Goal: Task Accomplishment & Management: Manage account settings

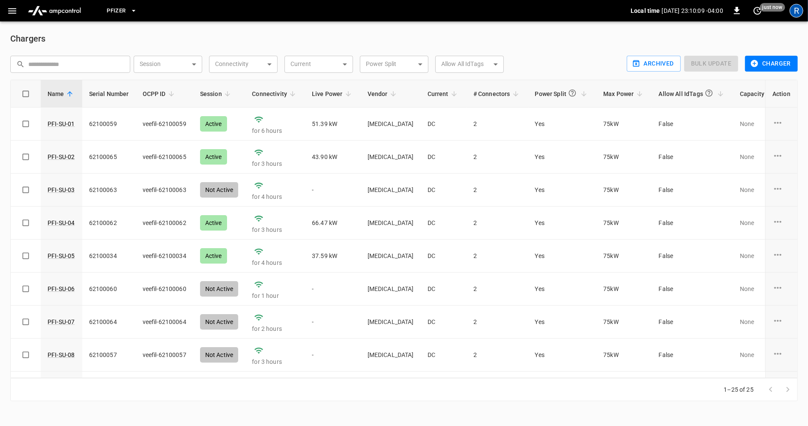
click at [796, 9] on div "R" at bounding box center [797, 11] width 14 height 14
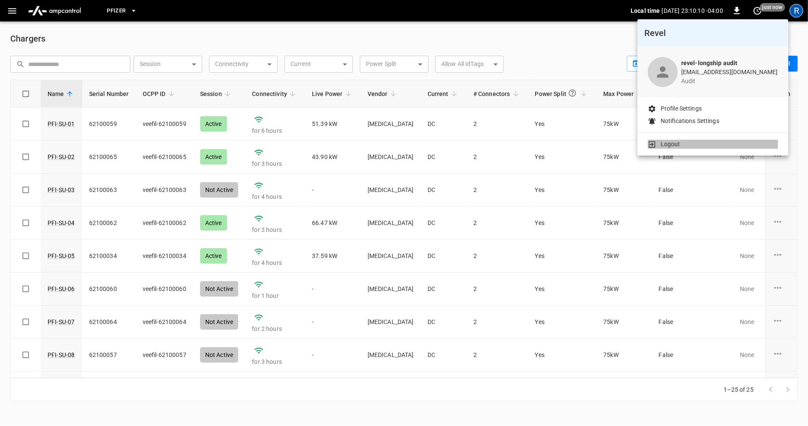
click at [676, 143] on p "Logout" at bounding box center [671, 144] width 20 height 9
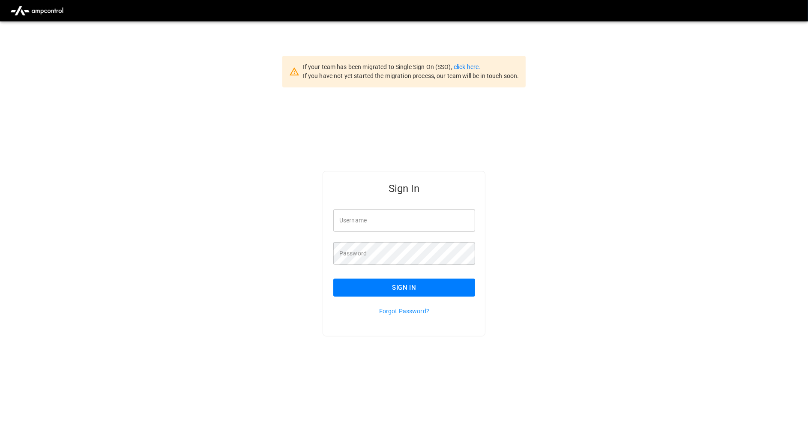
type input "**********"
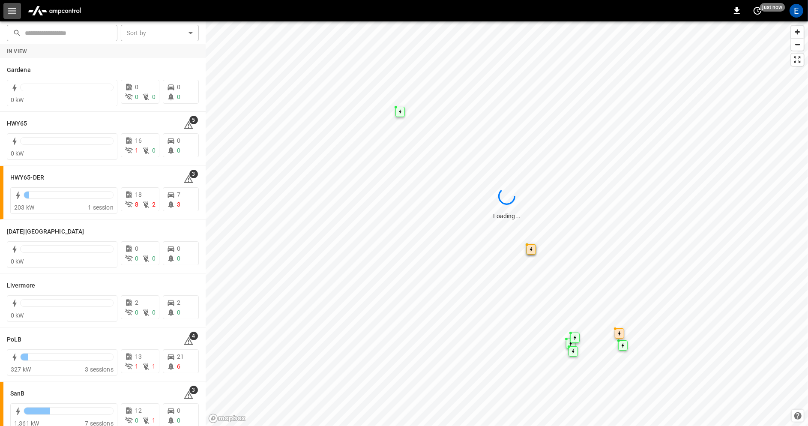
click at [17, 9] on icon "button" at bounding box center [12, 11] width 11 height 11
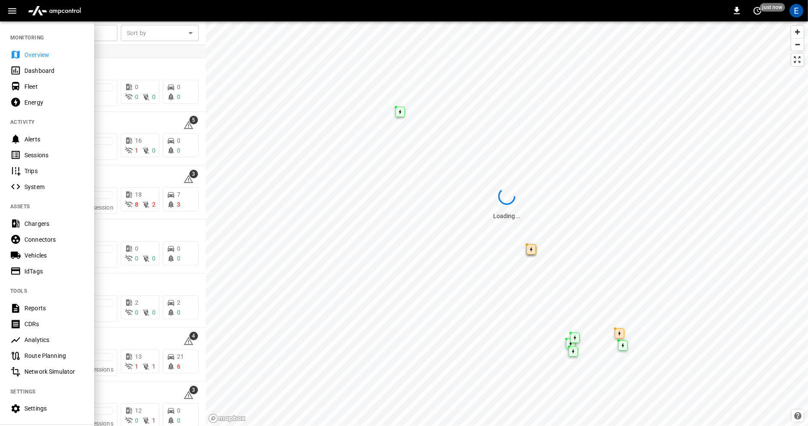
click at [290, 132] on div at bounding box center [404, 213] width 808 height 426
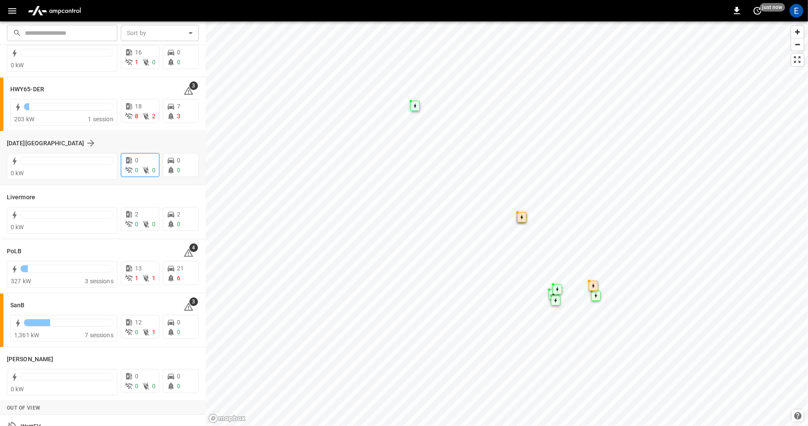
scroll to position [101, 0]
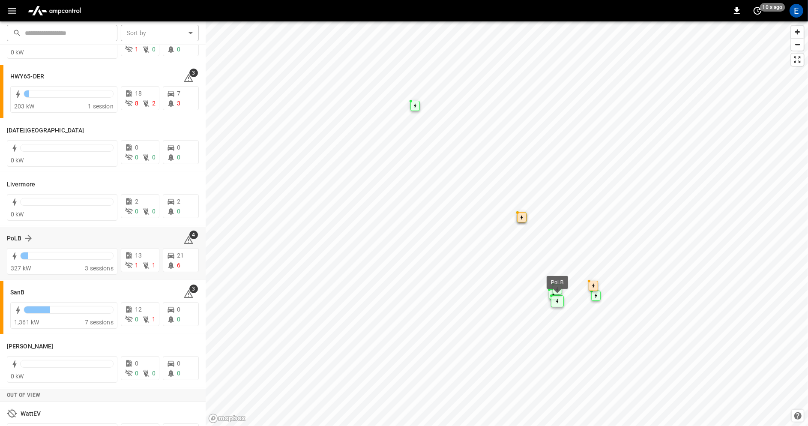
click at [97, 236] on div "PoLB" at bounding box center [90, 238] width 166 height 10
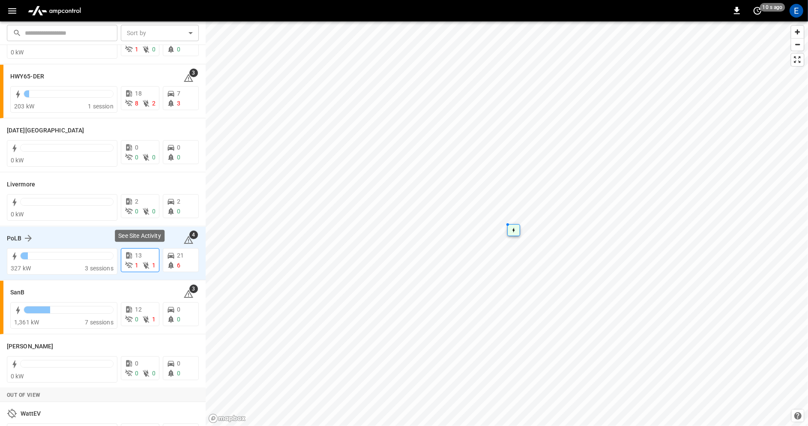
click at [134, 254] on div "13" at bounding box center [140, 255] width 31 height 9
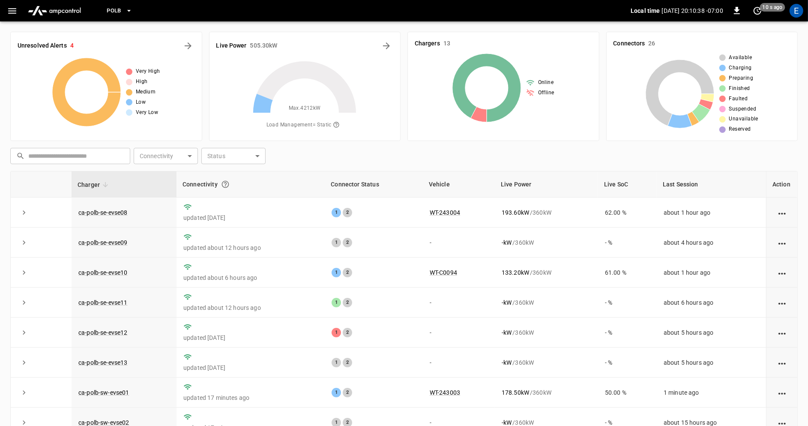
click at [129, 11] on icon "button" at bounding box center [128, 11] width 3 height 2
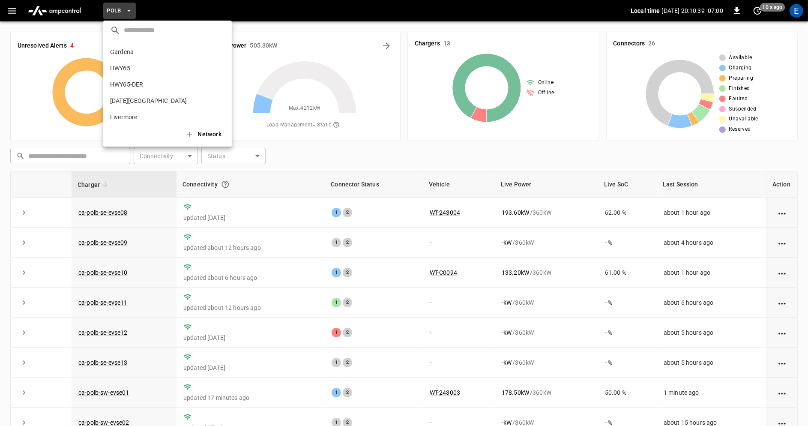
scroll to position [72, 0]
click at [222, 59] on icon "copy" at bounding box center [220, 62] width 5 height 6
click at [14, 12] on div at bounding box center [404, 213] width 808 height 426
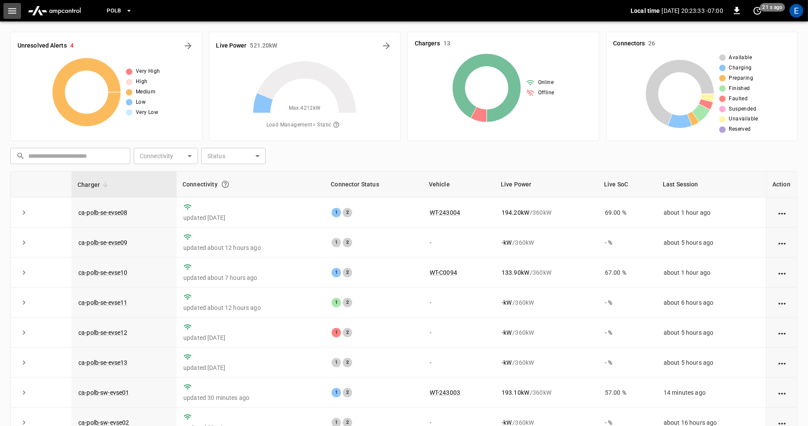
click at [14, 12] on icon "button" at bounding box center [12, 11] width 11 height 11
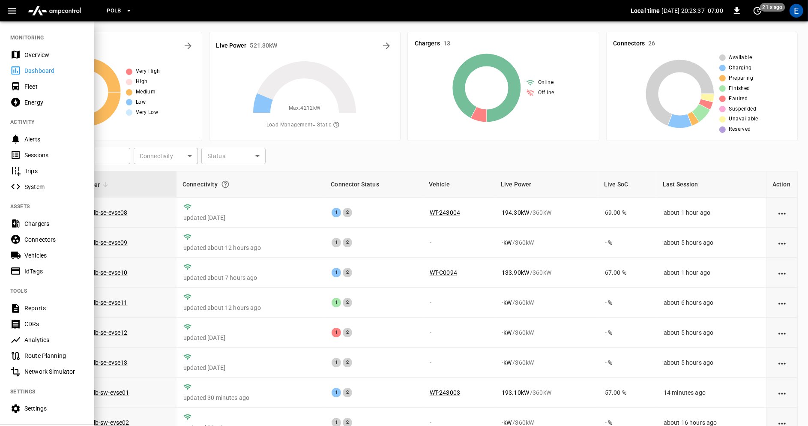
click at [60, 236] on div "Connectors" at bounding box center [54, 239] width 60 height 9
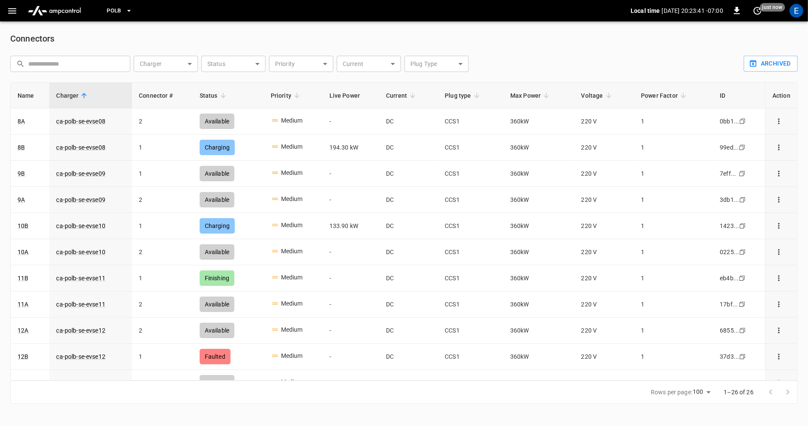
click at [10, 16] on button "button" at bounding box center [12, 11] width 18 height 16
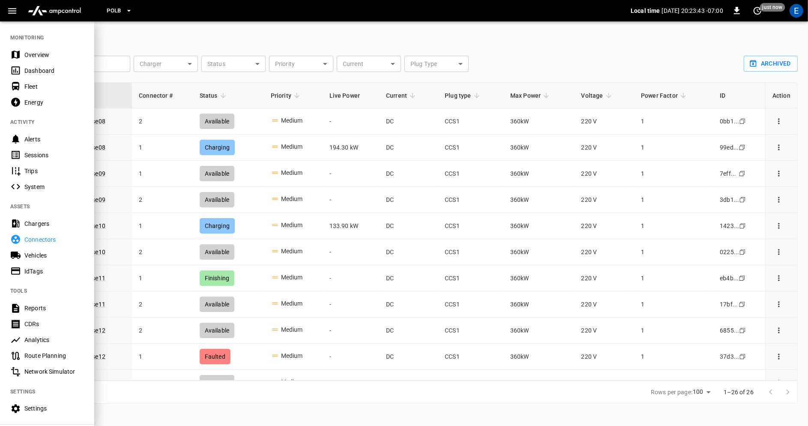
click at [50, 225] on div "Chargers" at bounding box center [54, 223] width 60 height 9
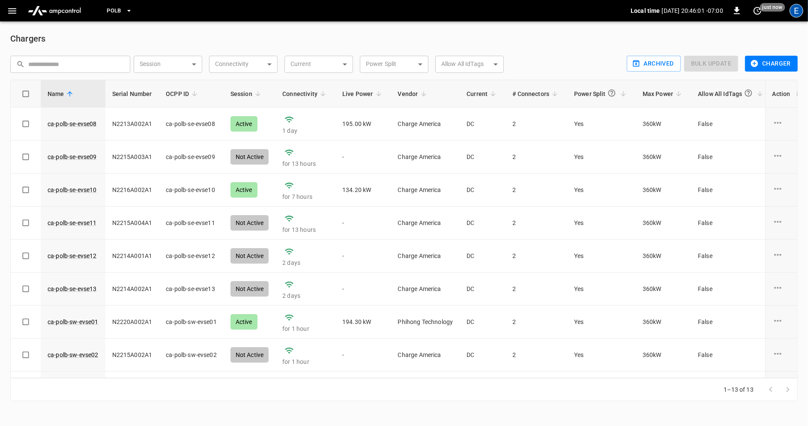
click at [796, 12] on div "E" at bounding box center [797, 11] width 14 height 14
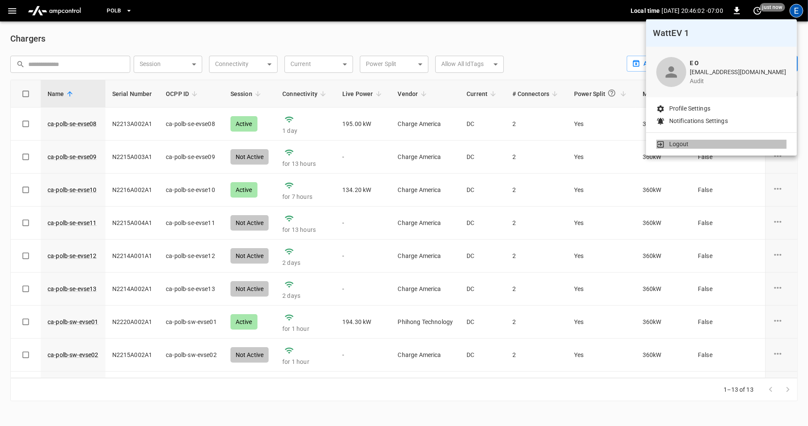
click at [697, 146] on li "Logout" at bounding box center [721, 144] width 130 height 9
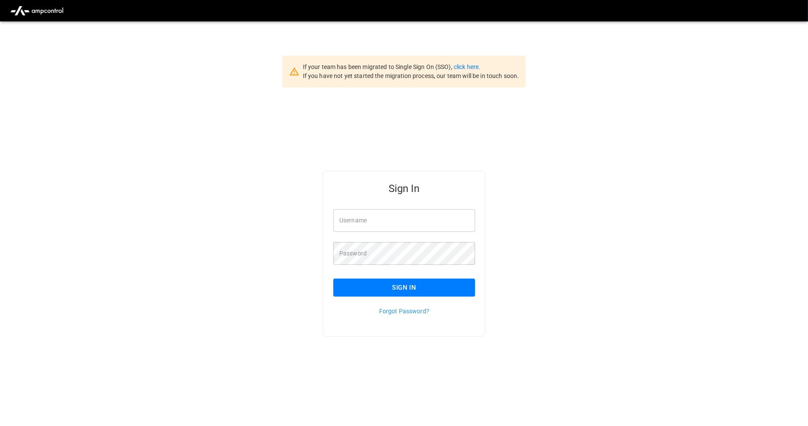
type input "**********"
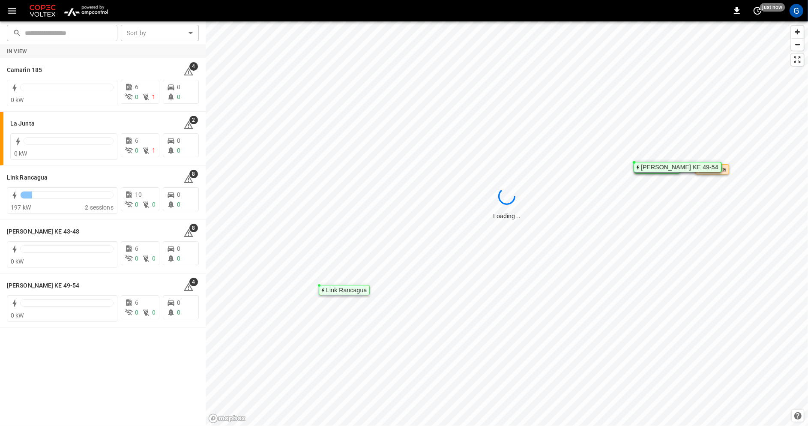
click at [11, 14] on icon "button" at bounding box center [12, 11] width 11 height 11
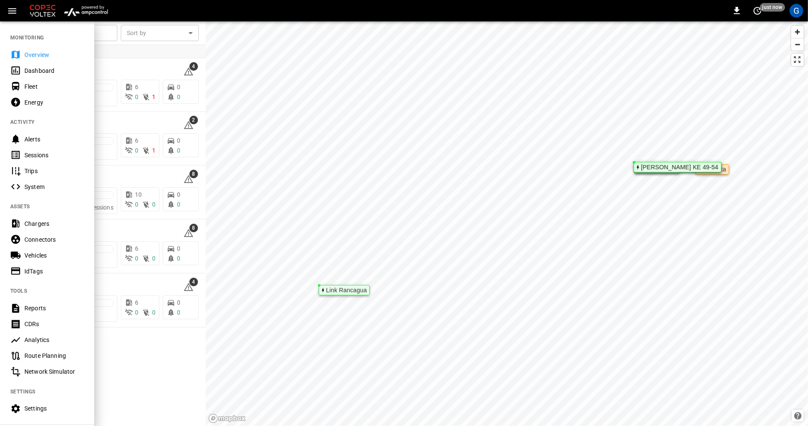
click at [263, 210] on div at bounding box center [404, 213] width 808 height 426
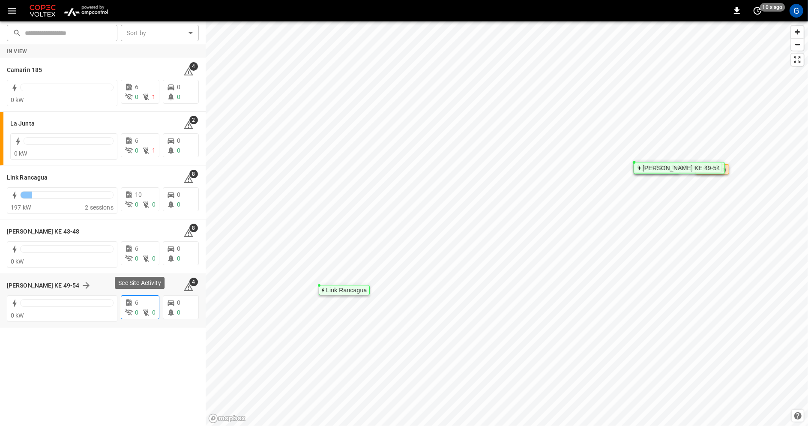
click at [134, 315] on div "0" at bounding box center [132, 312] width 14 height 9
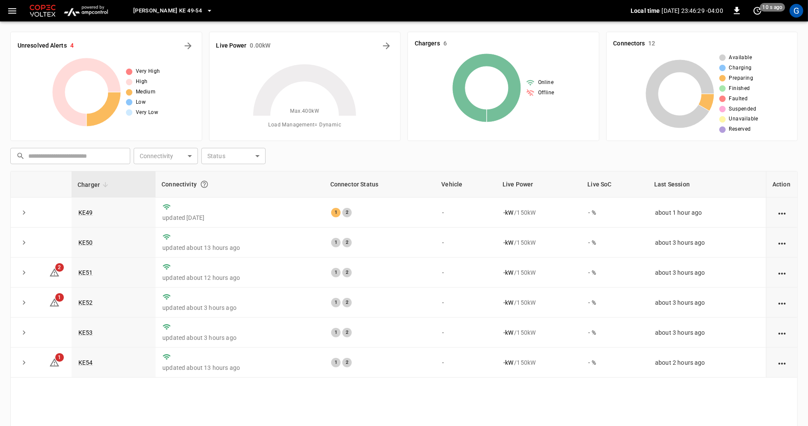
click at [193, 9] on button "[PERSON_NAME] KE 49-54" at bounding box center [173, 11] width 87 height 17
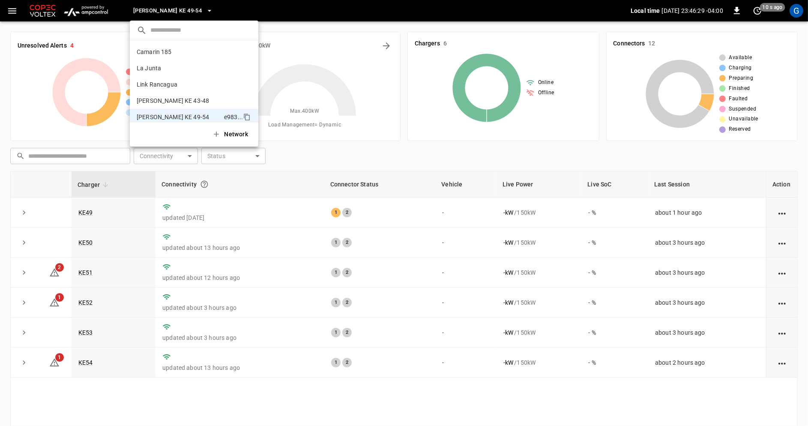
scroll to position [7, 0]
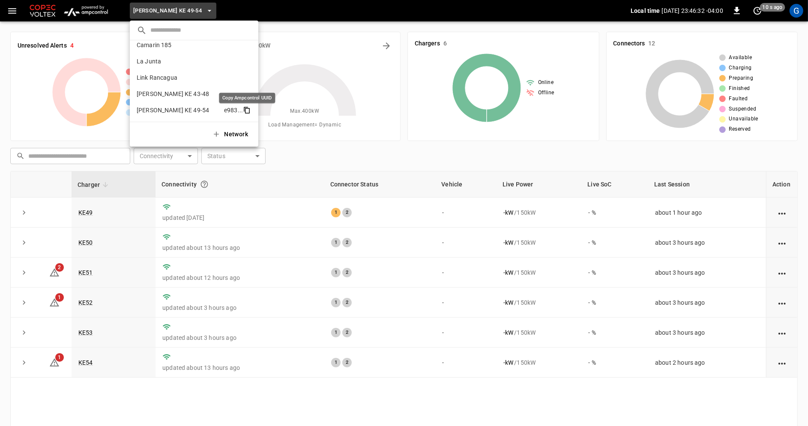
click at [248, 111] on icon "copy" at bounding box center [247, 110] width 8 height 8
click at [47, 27] on div at bounding box center [404, 213] width 808 height 426
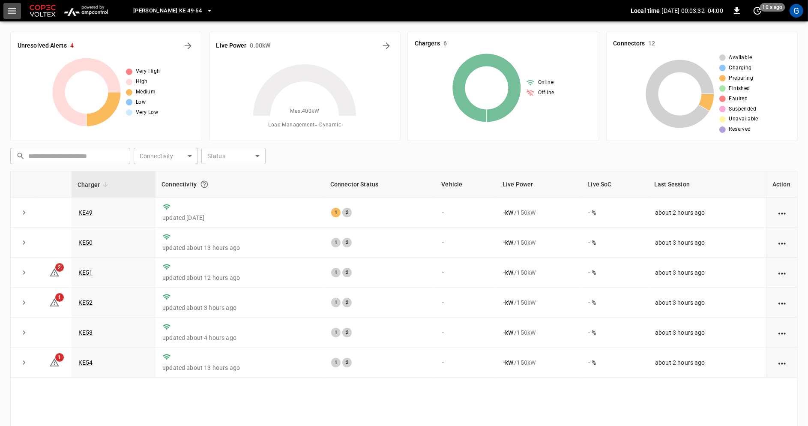
click at [12, 14] on icon "button" at bounding box center [12, 11] width 11 height 11
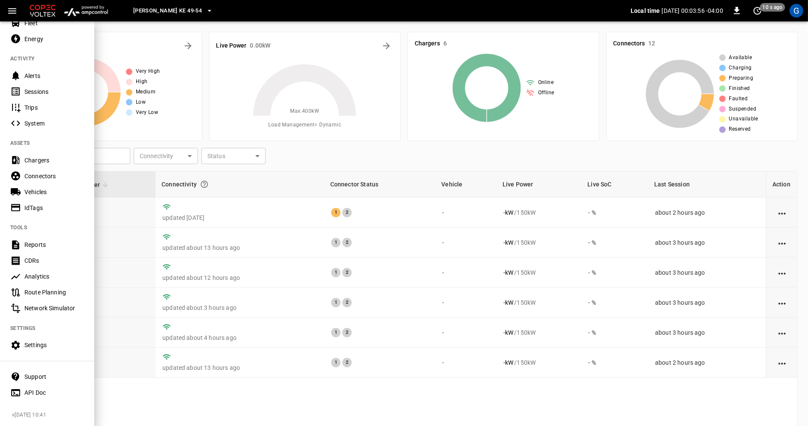
scroll to position [60, 0]
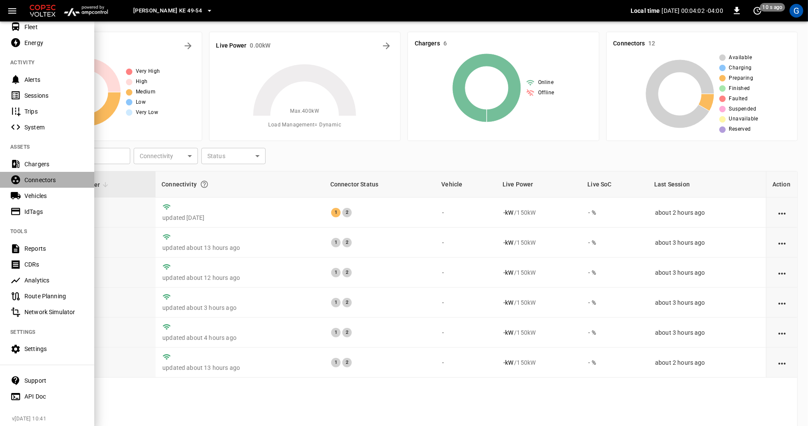
click at [48, 177] on div "Connectors" at bounding box center [54, 180] width 60 height 9
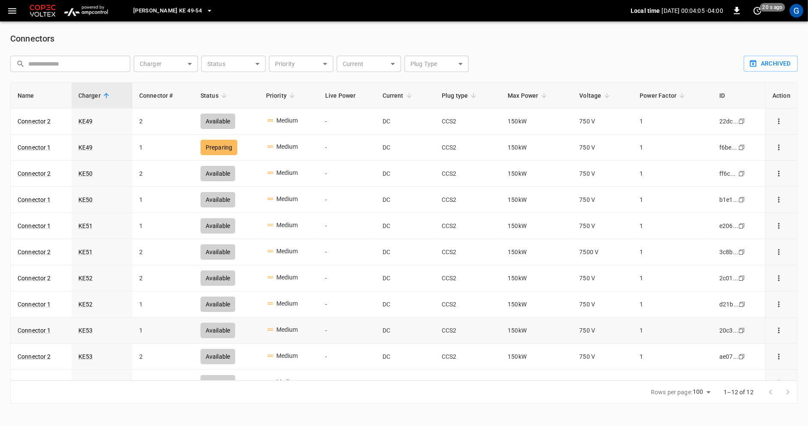
scroll to position [40, 0]
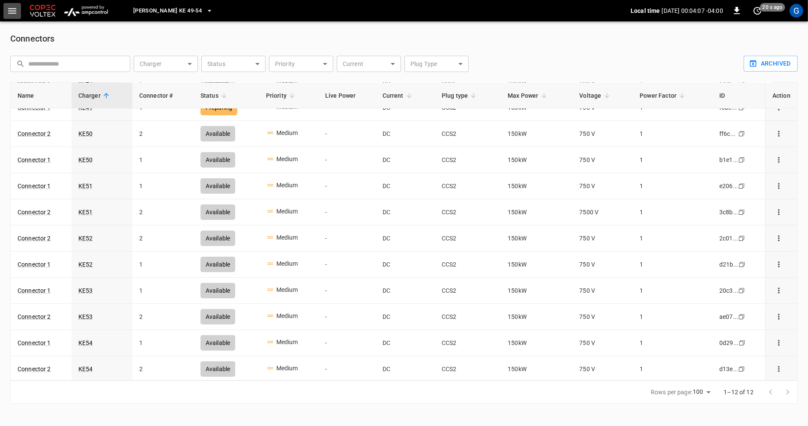
click at [14, 14] on icon "button" at bounding box center [12, 11] width 11 height 11
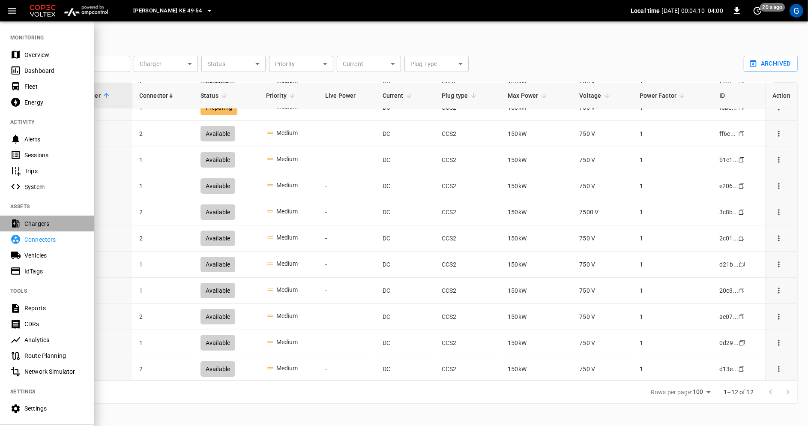
click at [60, 221] on div "Chargers" at bounding box center [54, 223] width 60 height 9
